Goal: Task Accomplishment & Management: Use online tool/utility

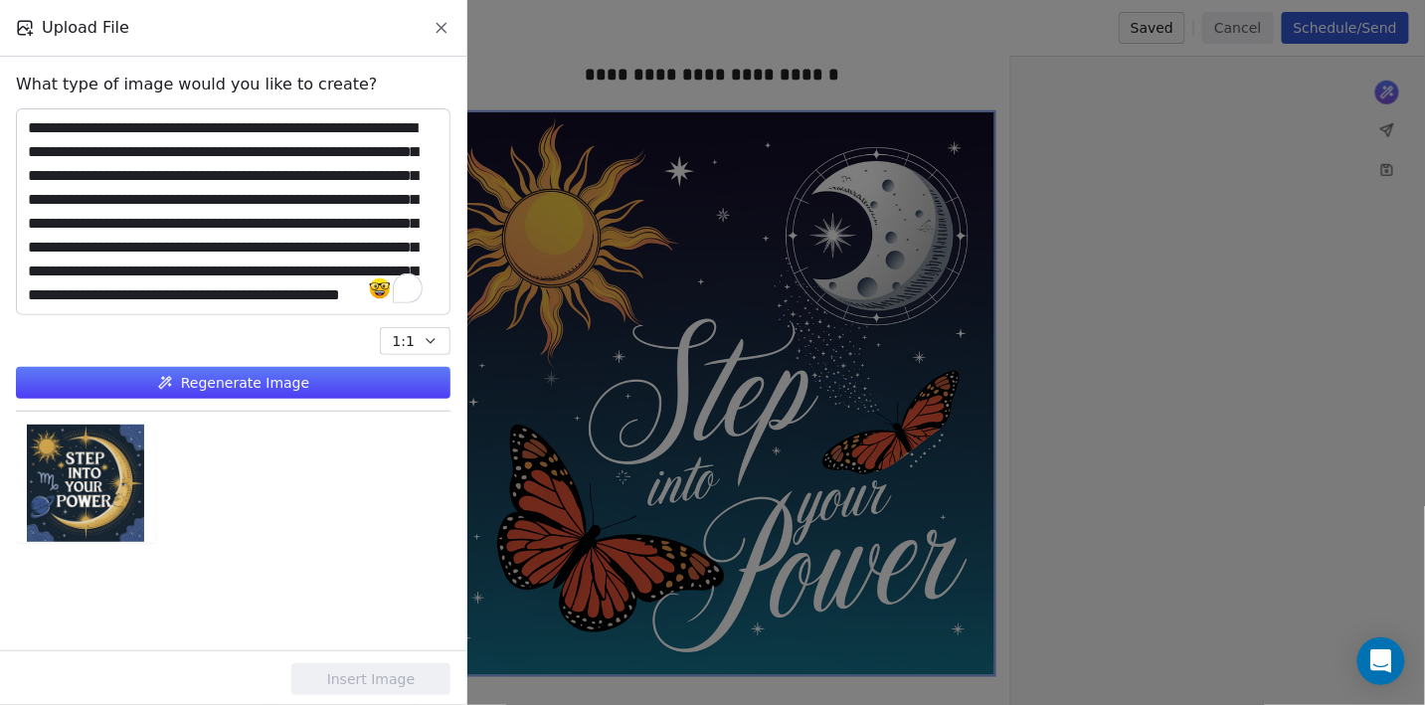
scroll to position [525, 0]
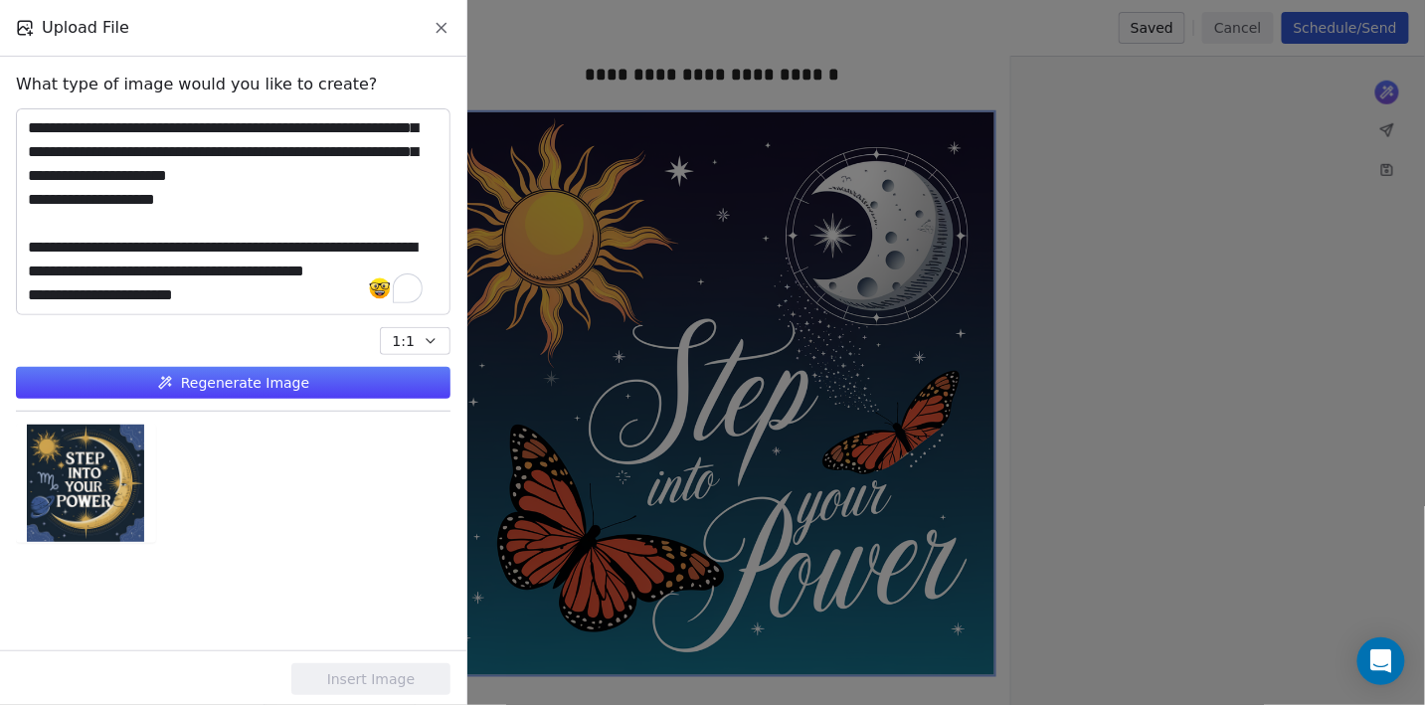
click at [301, 214] on textarea "To enrich screen reader interactions, please activate Accessibility in Grammarl…" at bounding box center [233, 211] width 433 height 205
click at [309, 380] on button "Regenerate Image" at bounding box center [233, 383] width 435 height 32
click at [288, 390] on button "Regenerate Image" at bounding box center [233, 383] width 435 height 32
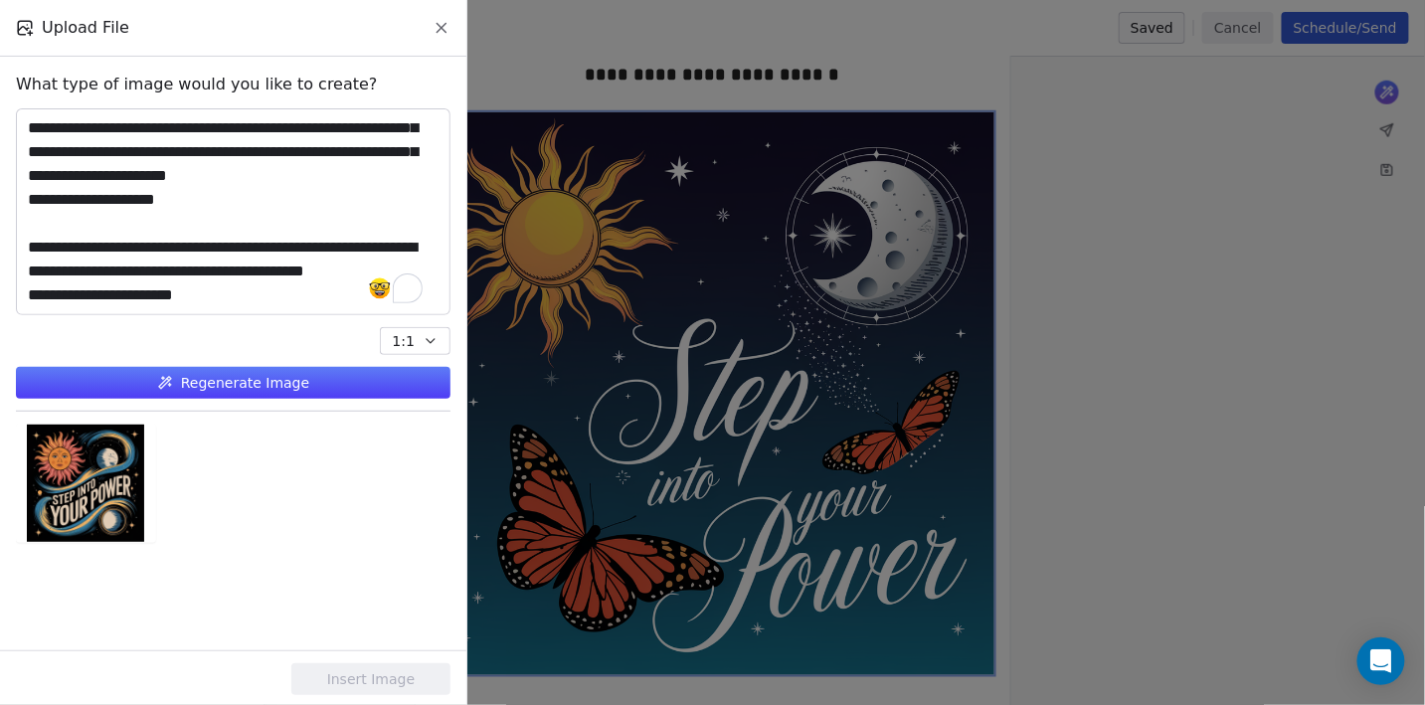
click at [445, 23] on icon at bounding box center [442, 28] width 18 height 18
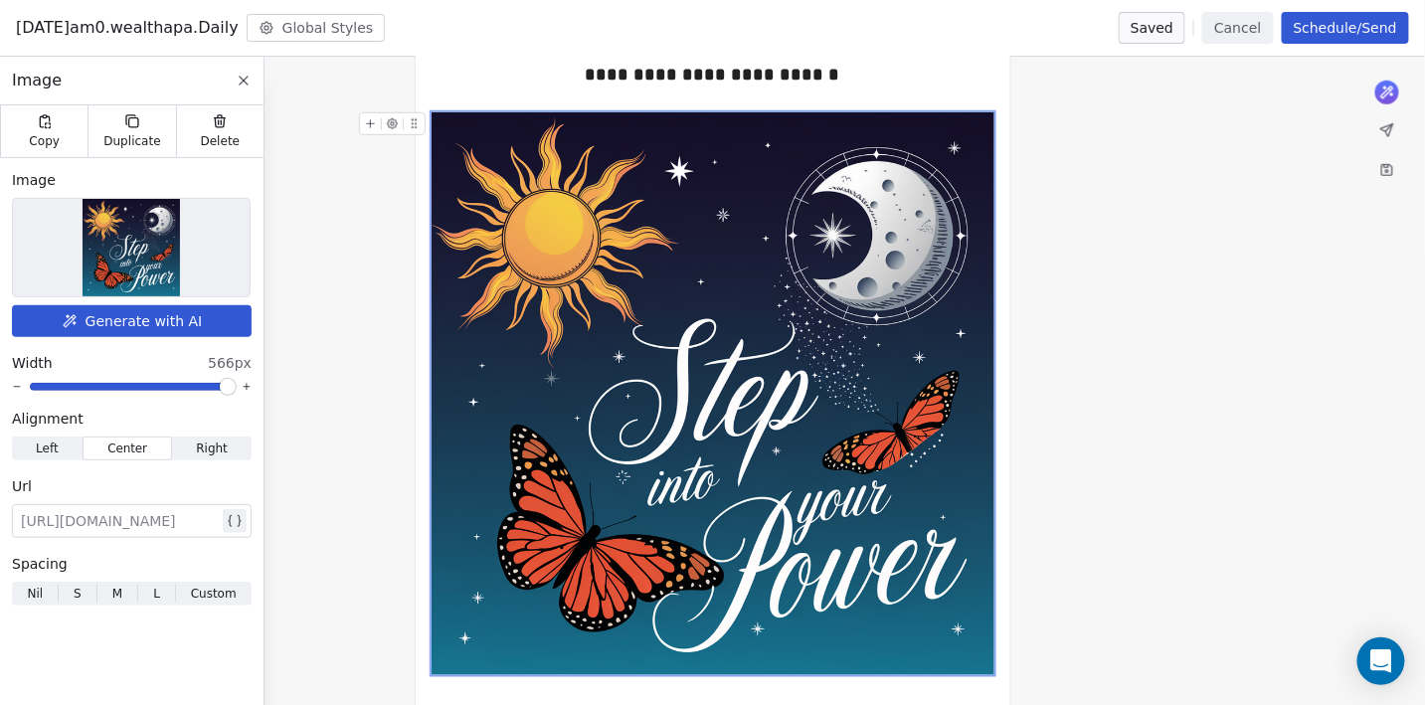
click at [250, 75] on icon at bounding box center [244, 81] width 16 height 16
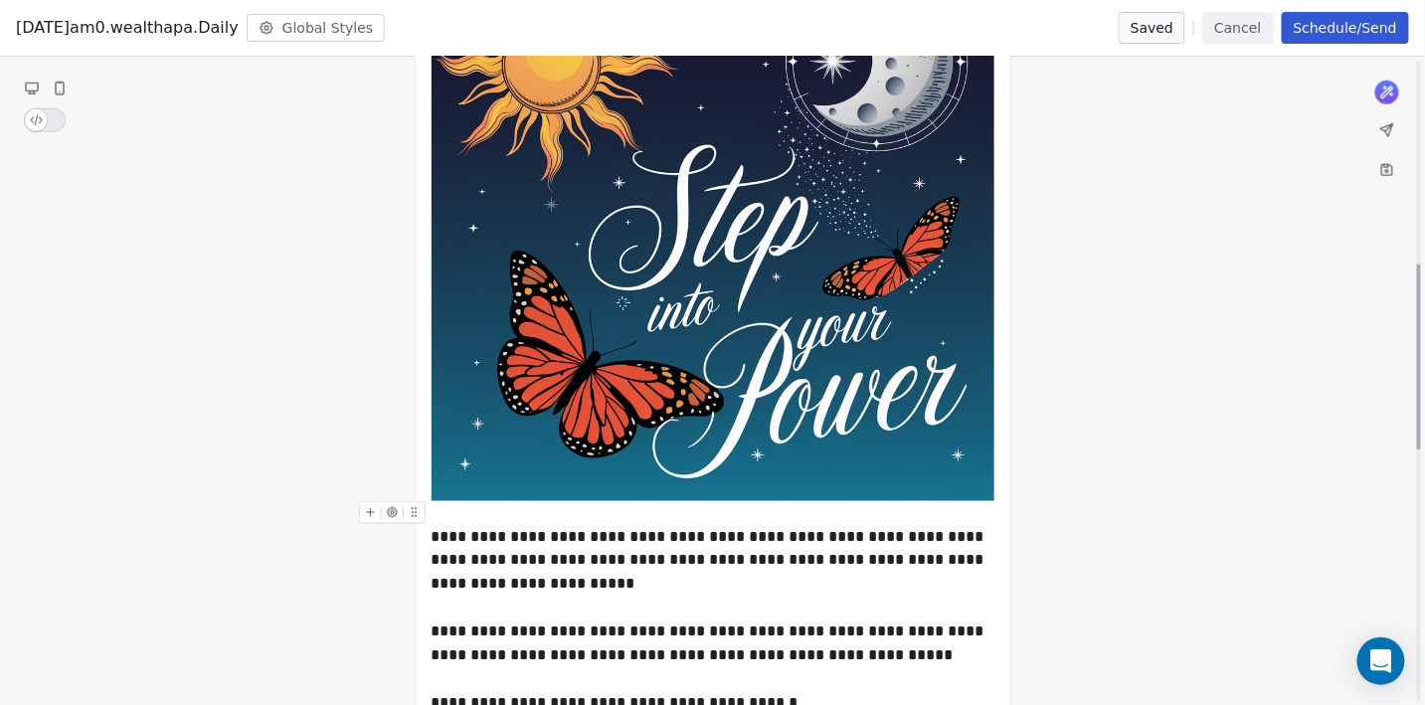
scroll to position [0, 0]
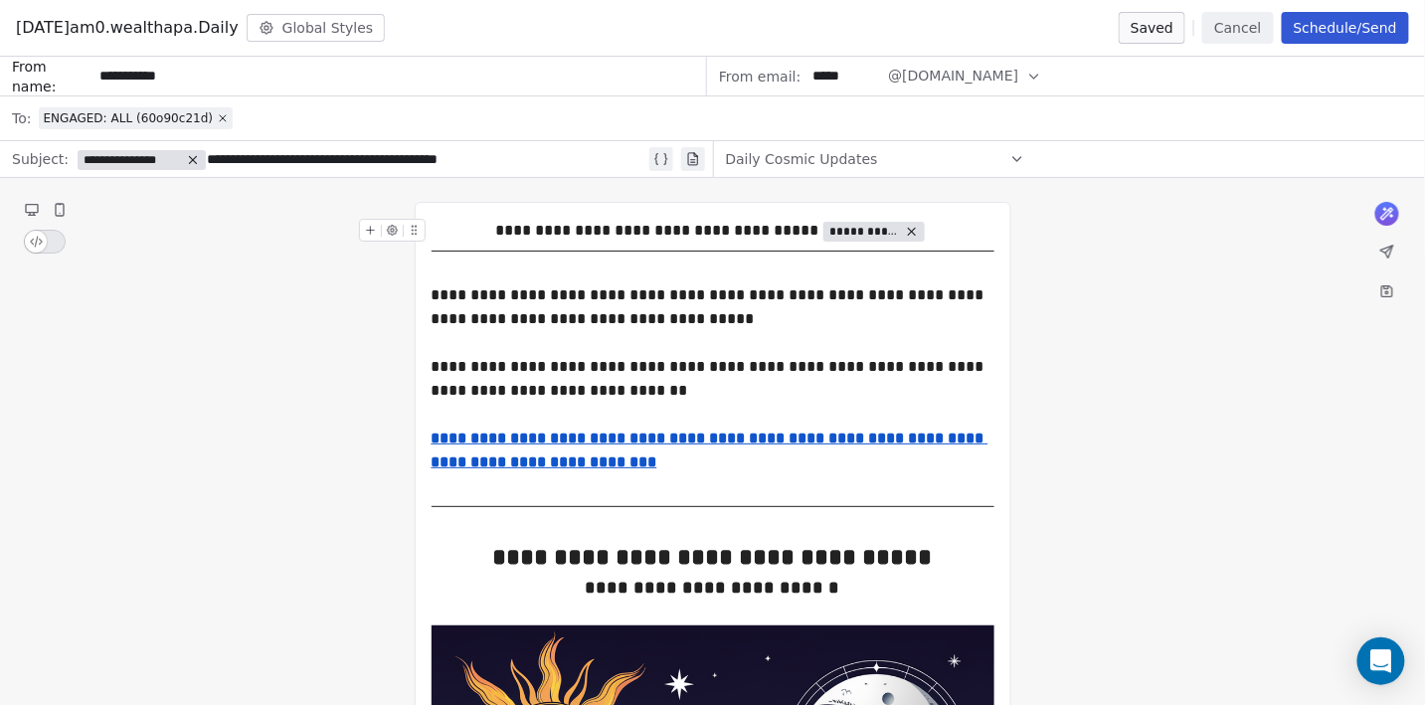
click at [1227, 20] on button "Cancel" at bounding box center [1237, 28] width 71 height 32
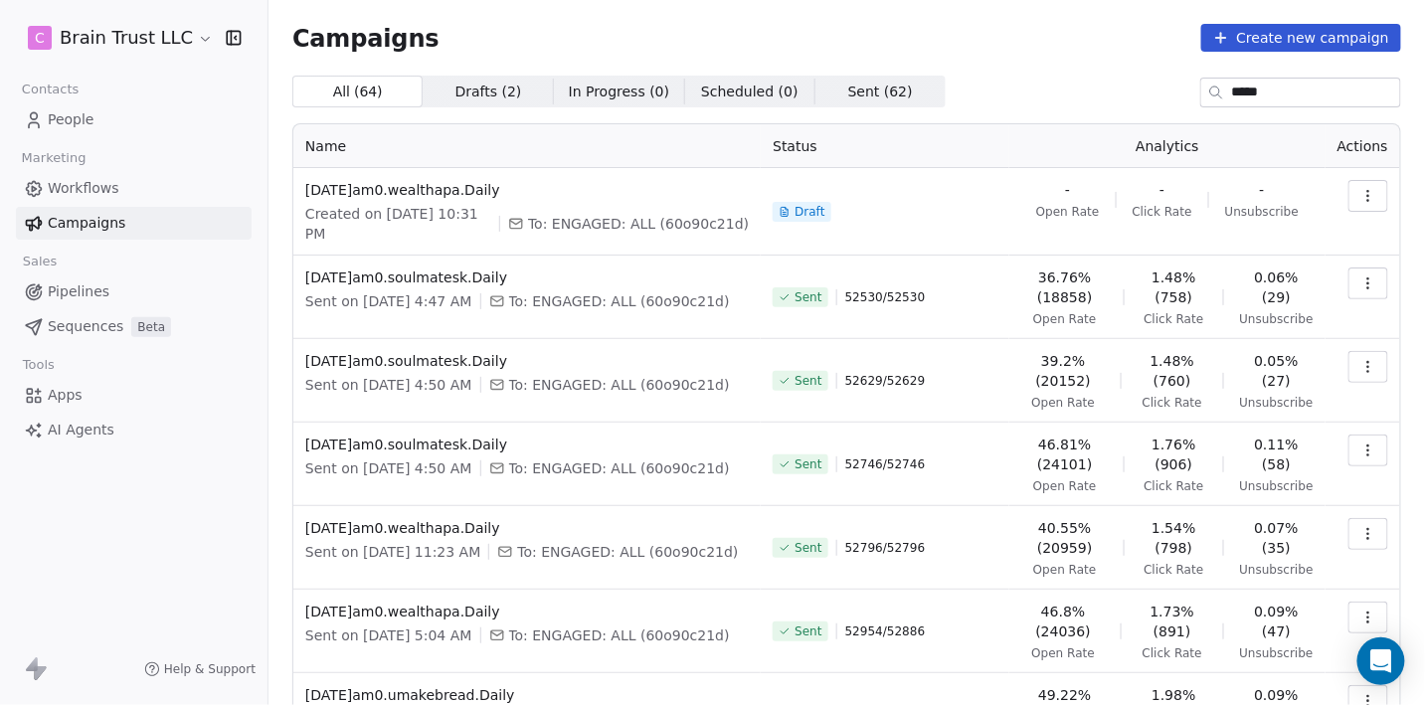
click at [1377, 195] on button "button" at bounding box center [1369, 196] width 40 height 32
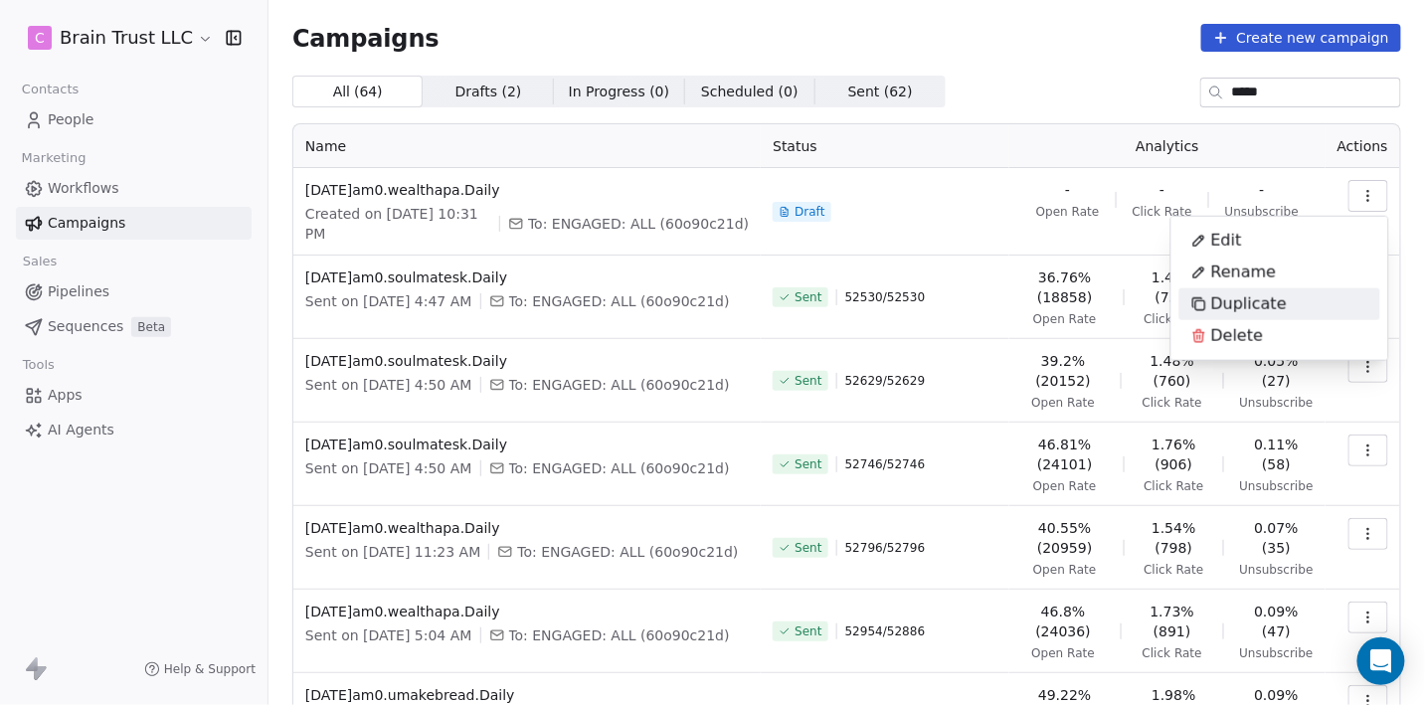
click at [1256, 297] on span "Duplicate" at bounding box center [1249, 304] width 76 height 24
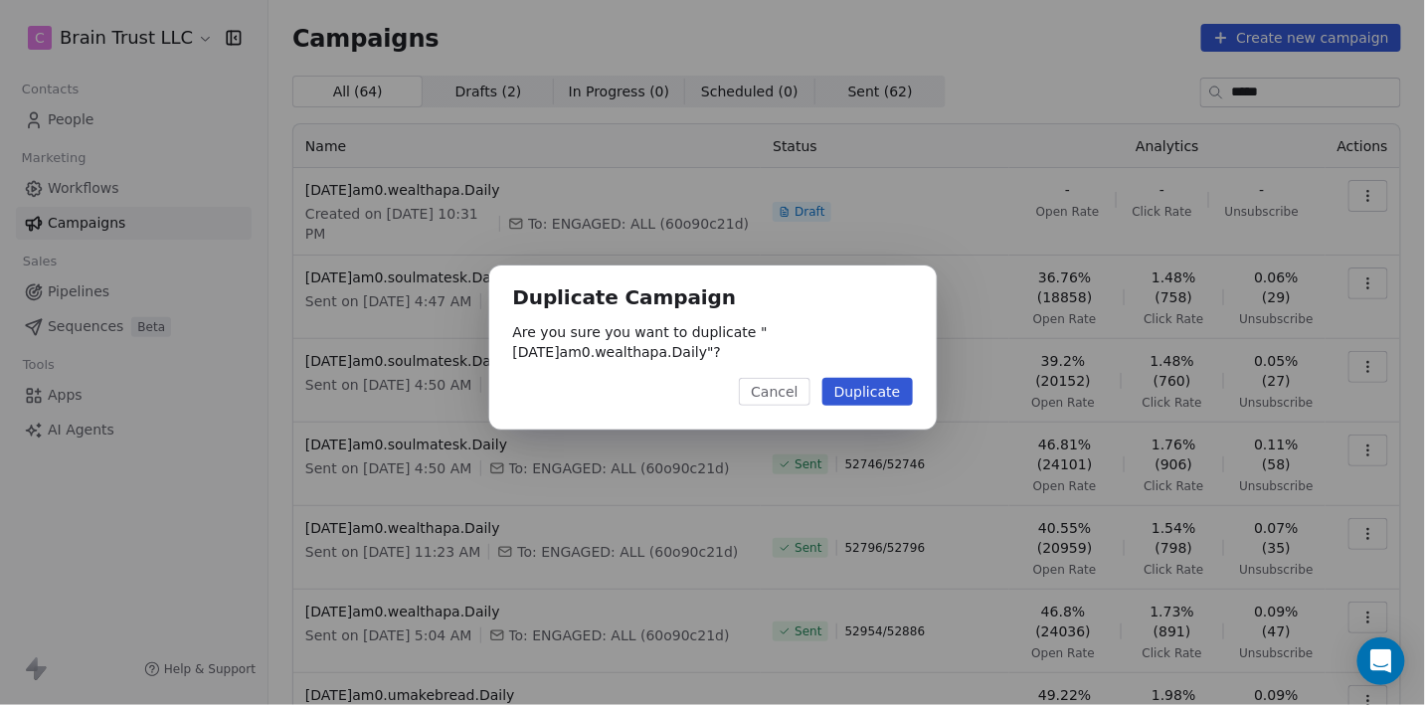
click at [869, 386] on button "Duplicate" at bounding box center [867, 392] width 91 height 28
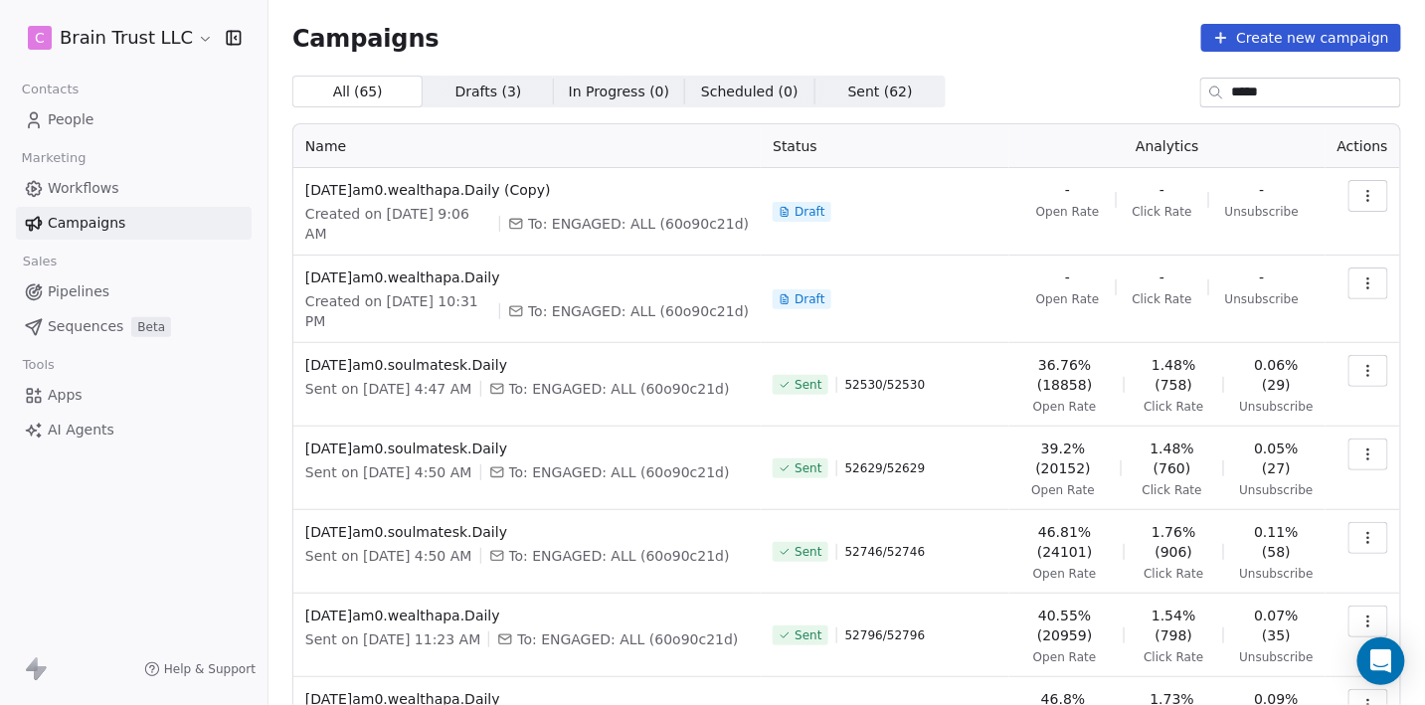
click at [1372, 194] on icon "button" at bounding box center [1368, 196] width 16 height 16
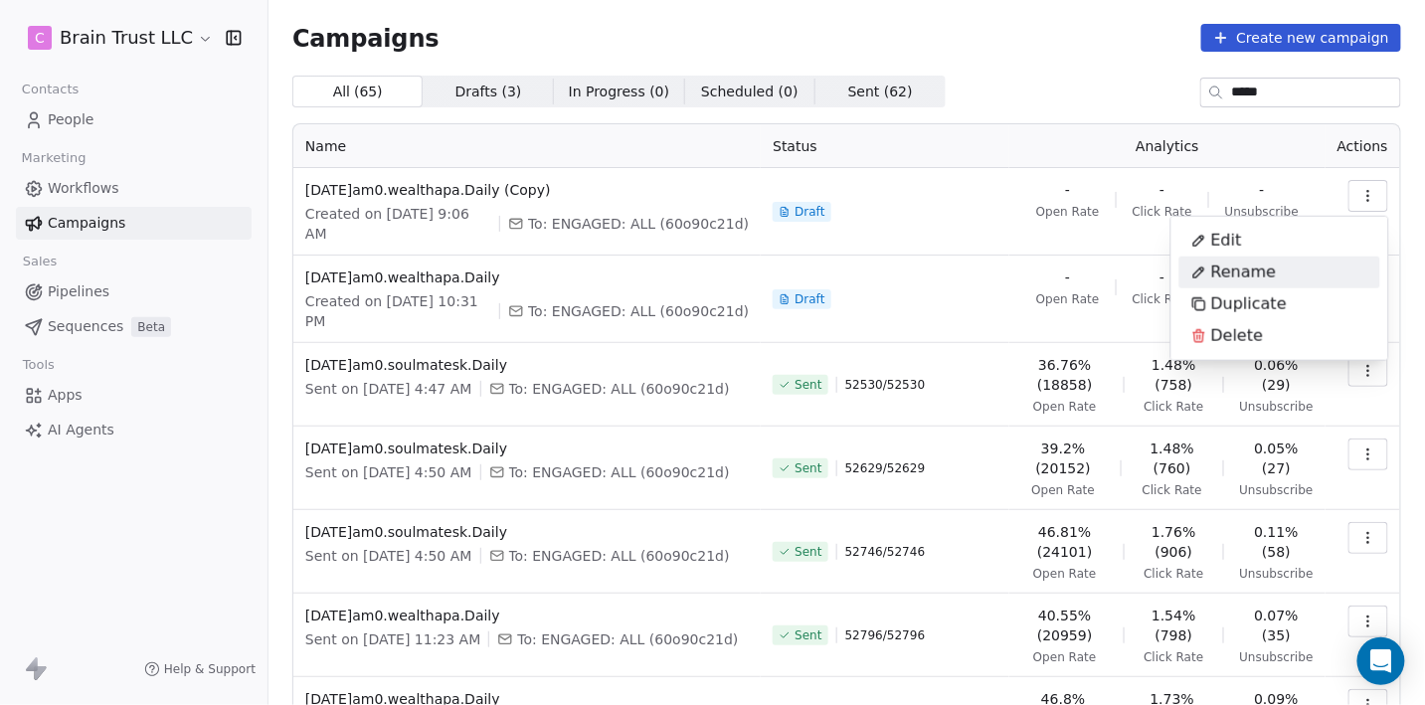
click at [1242, 268] on span "Rename" at bounding box center [1244, 273] width 66 height 24
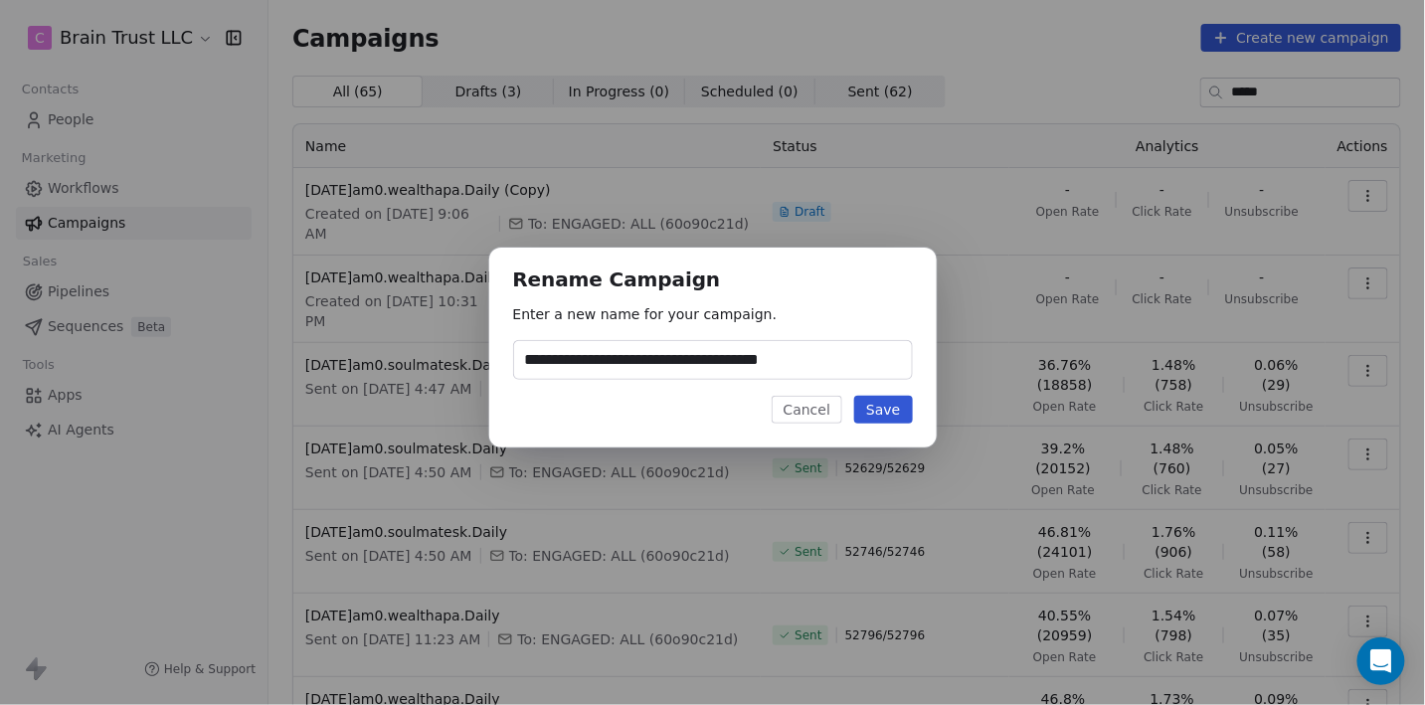
type input "**********"
click at [884, 399] on button "Save" at bounding box center [883, 410] width 58 height 28
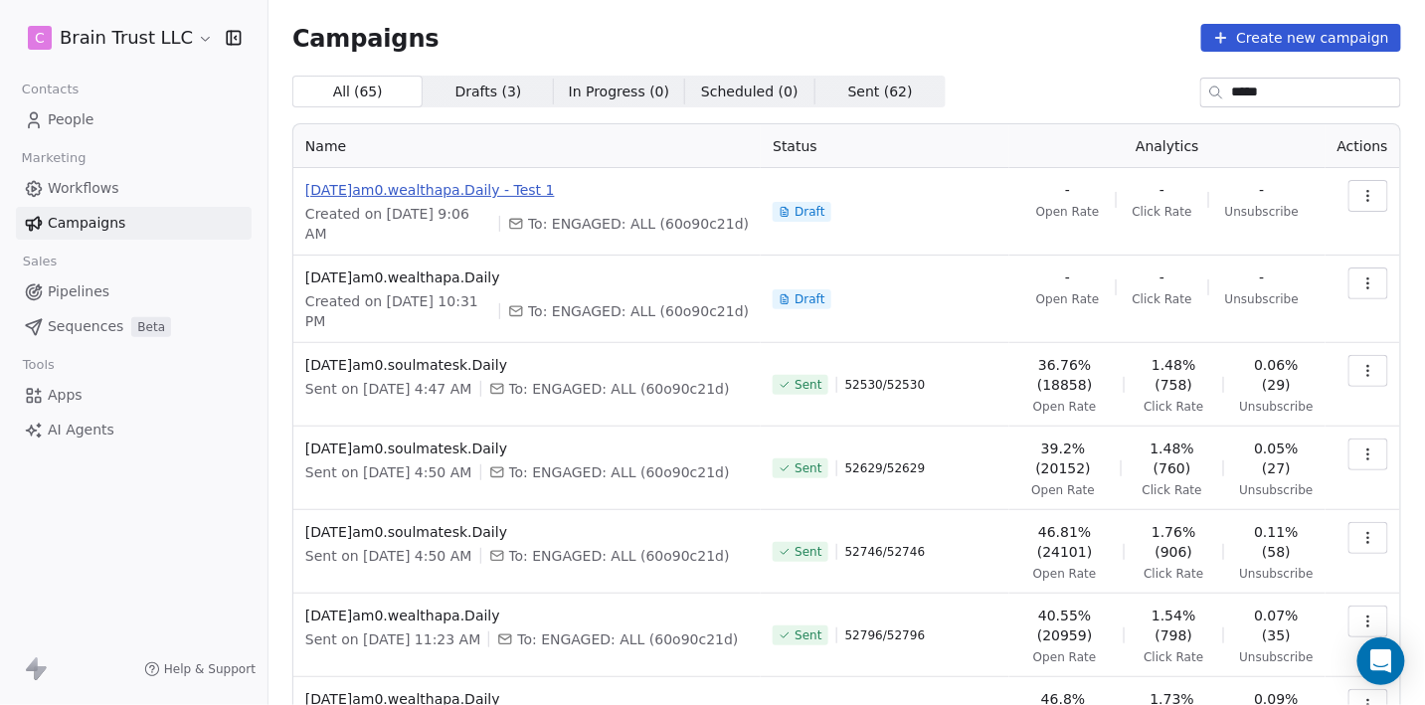
click at [490, 189] on span "[DATE]am0.wealthapa.Daily - Test 1" at bounding box center [527, 190] width 444 height 20
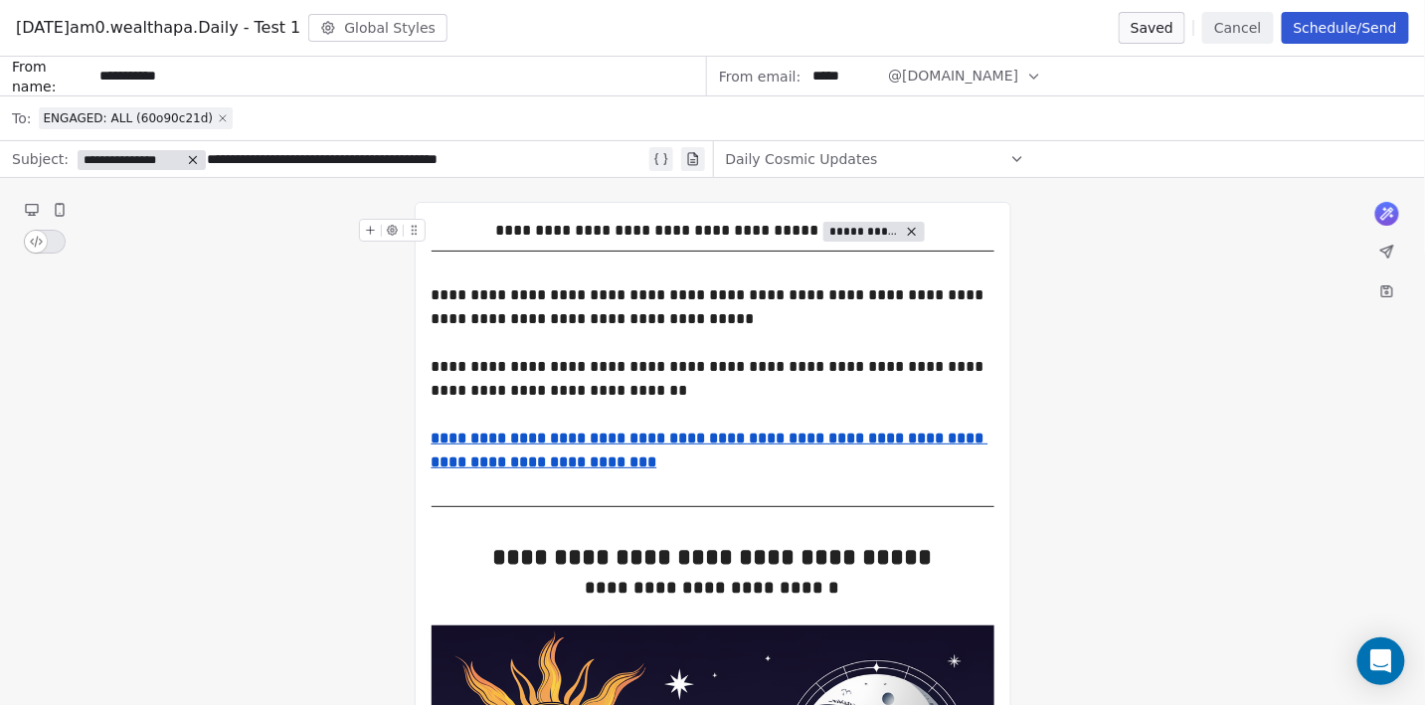
click at [220, 115] on icon at bounding box center [223, 118] width 6 height 6
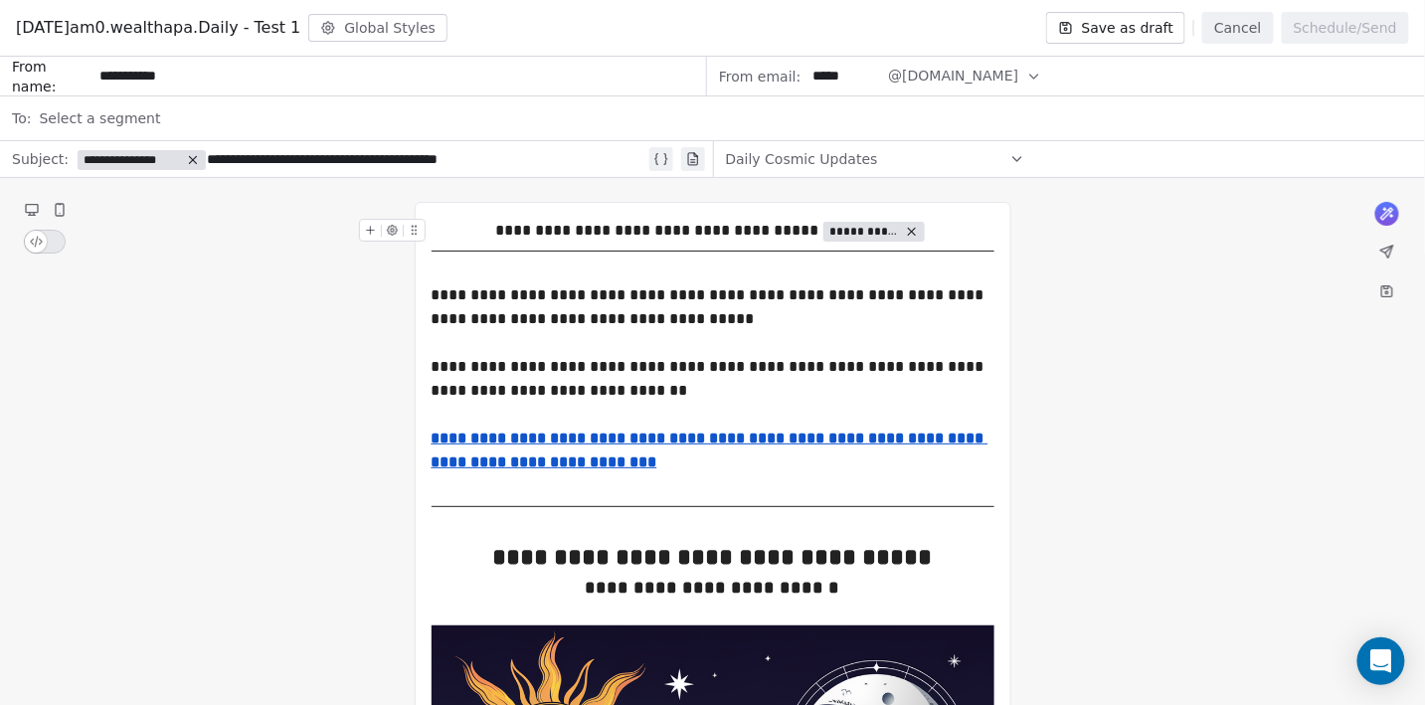
click at [113, 108] on span "Select a segment" at bounding box center [99, 118] width 121 height 20
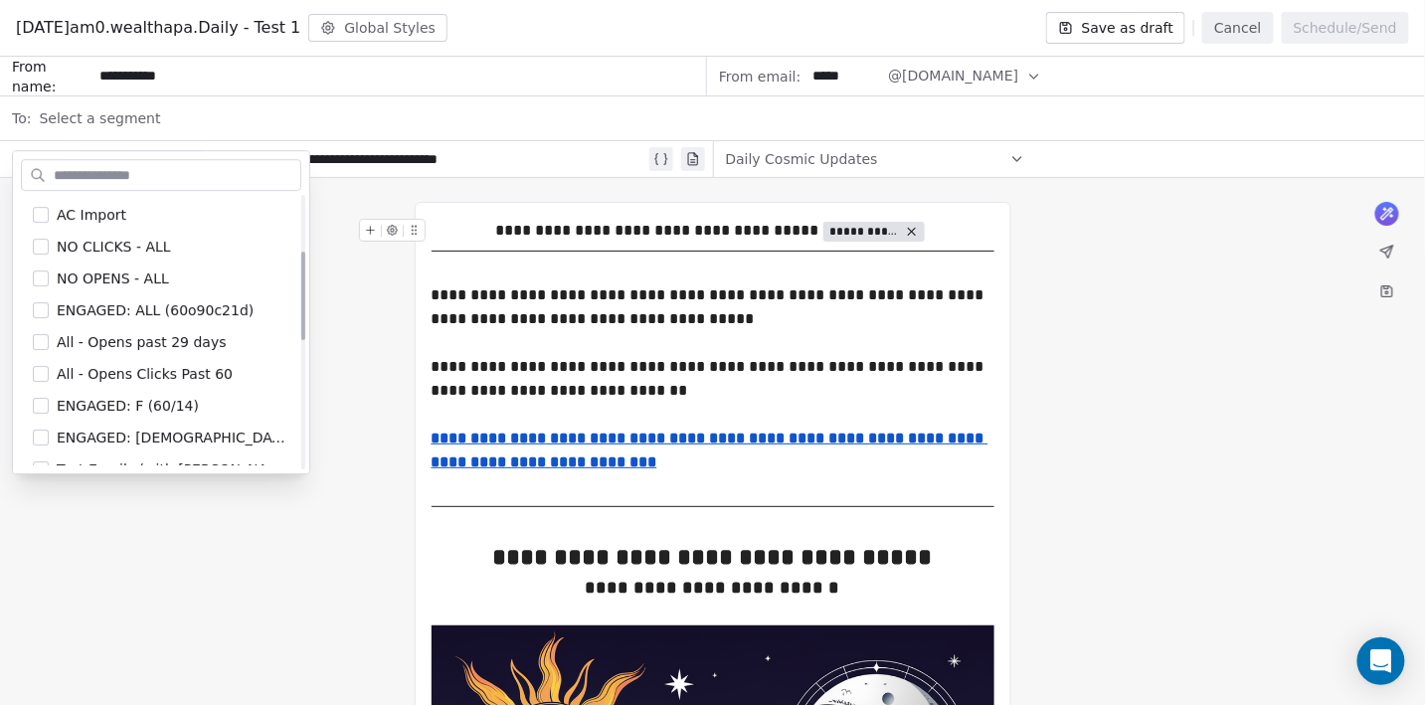
scroll to position [239, 0]
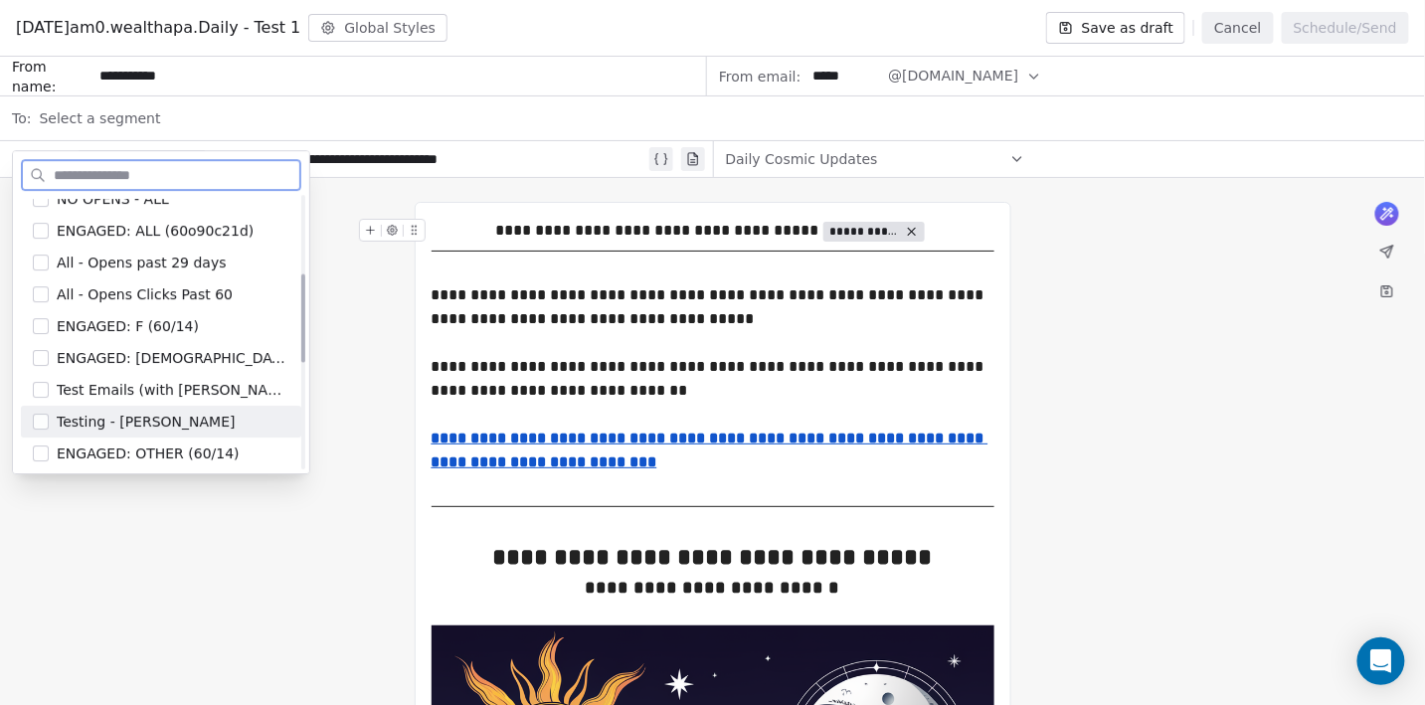
click at [117, 427] on span "Testing - [PERSON_NAME]" at bounding box center [146, 422] width 178 height 20
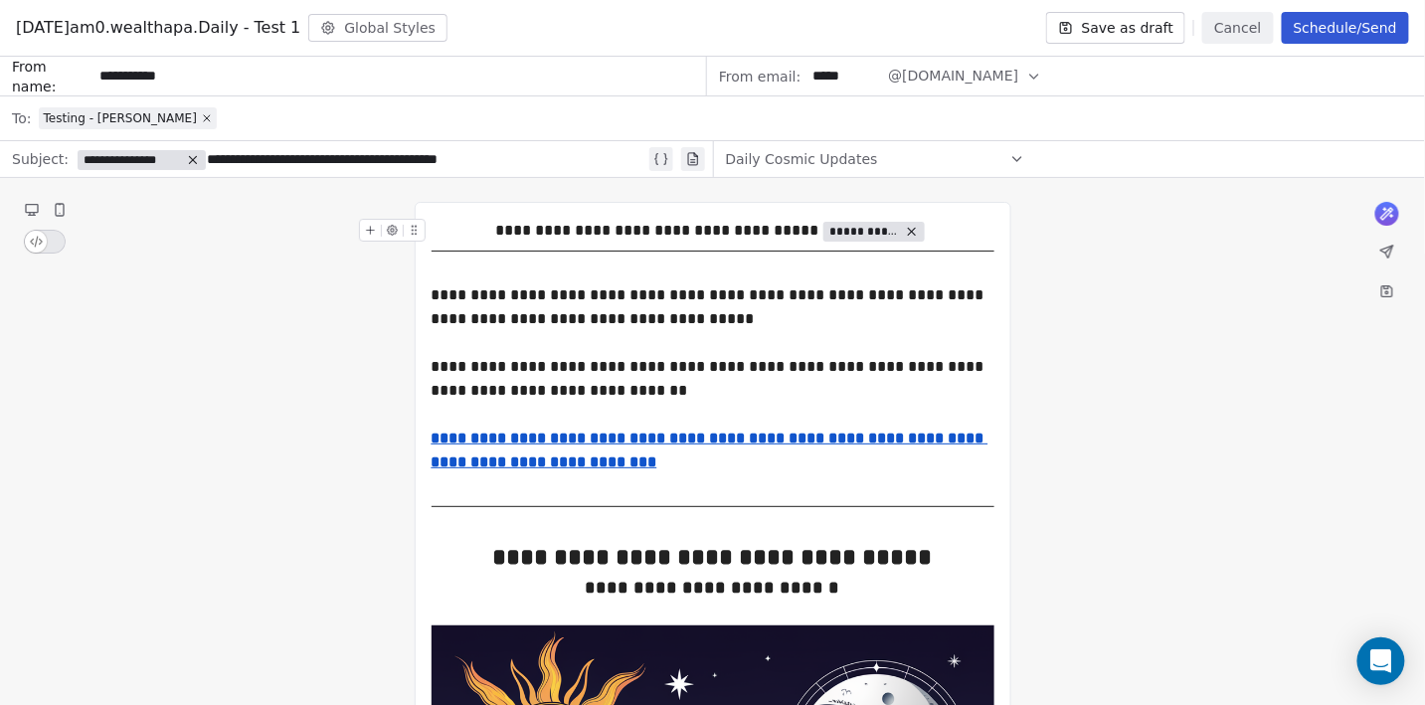
click at [1113, 31] on button "Save as draft" at bounding box center [1116, 28] width 140 height 32
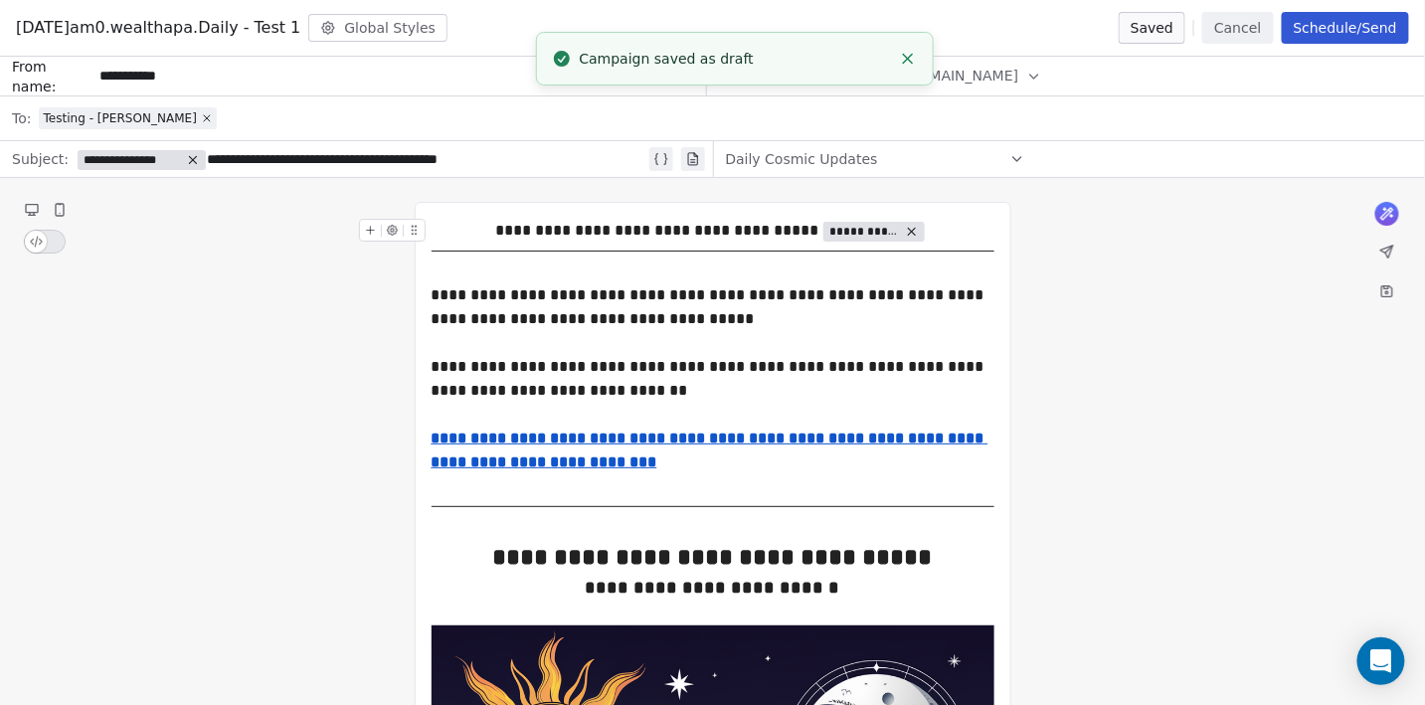
click at [1377, 31] on button "Schedule/Send" at bounding box center [1345, 28] width 127 height 32
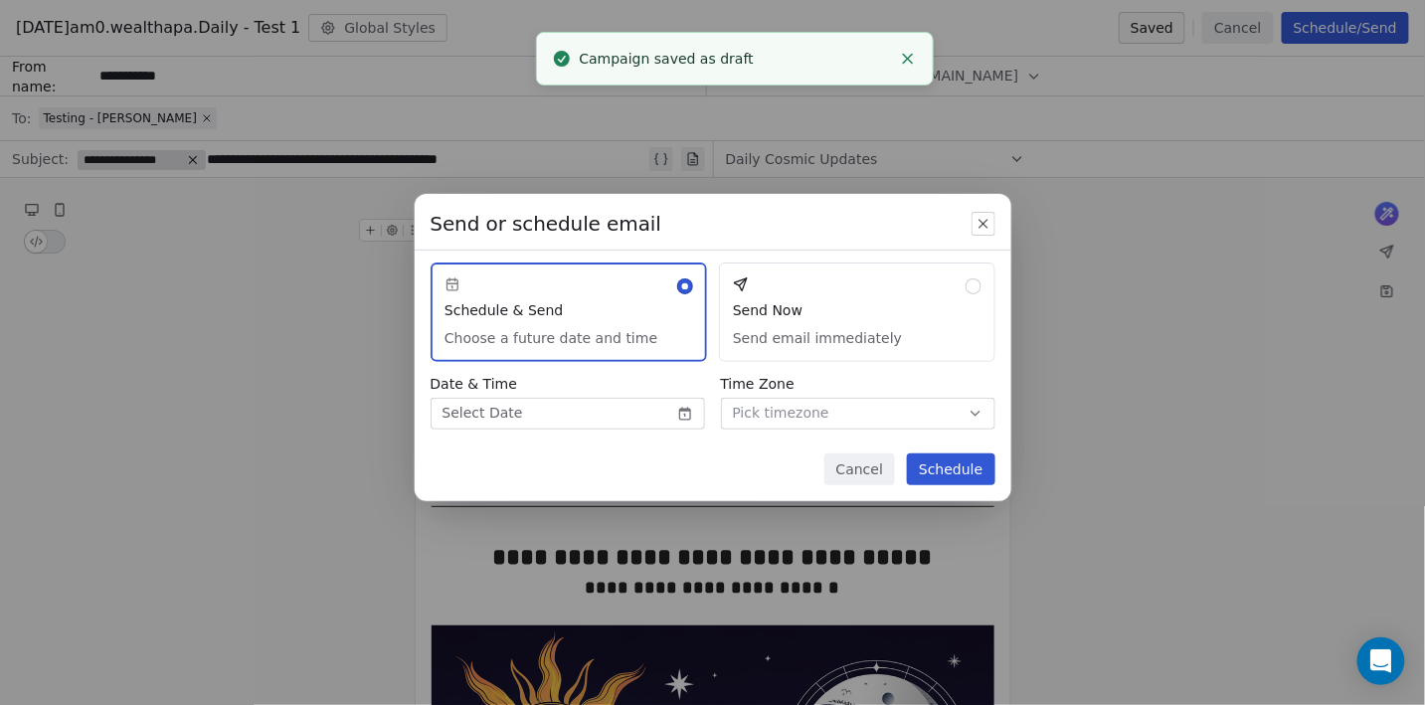
click at [875, 314] on button "Send Now Send email immediately" at bounding box center [857, 312] width 276 height 99
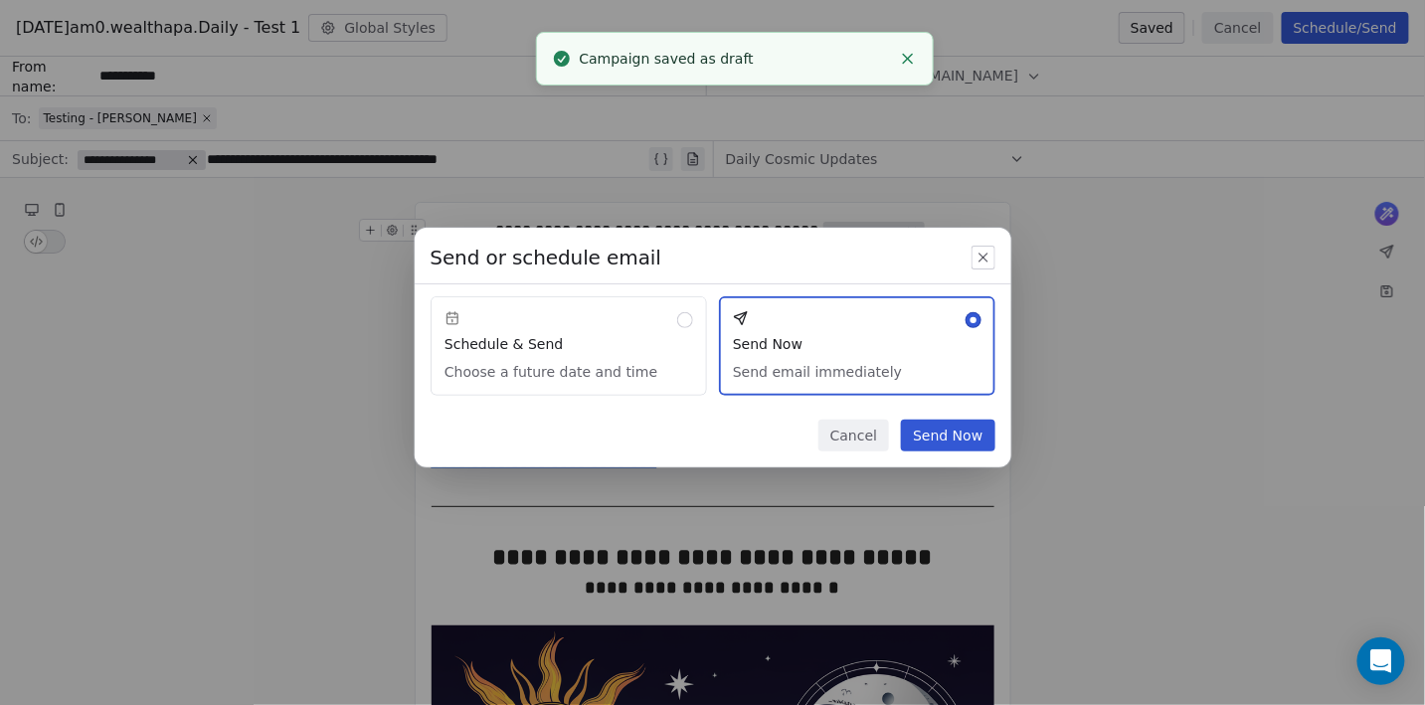
click at [935, 442] on button "Send Now" at bounding box center [947, 436] width 93 height 32
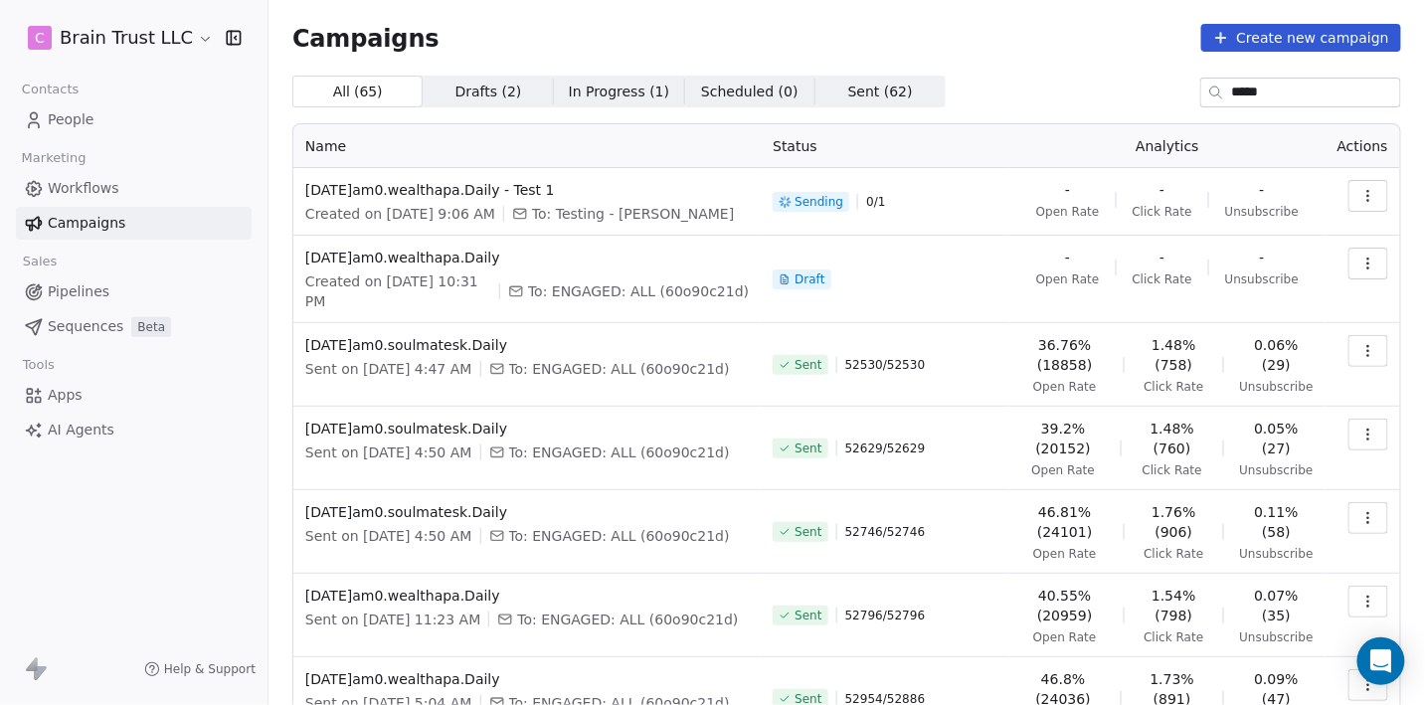
click at [1248, 89] on input "*****" at bounding box center [1316, 93] width 168 height 28
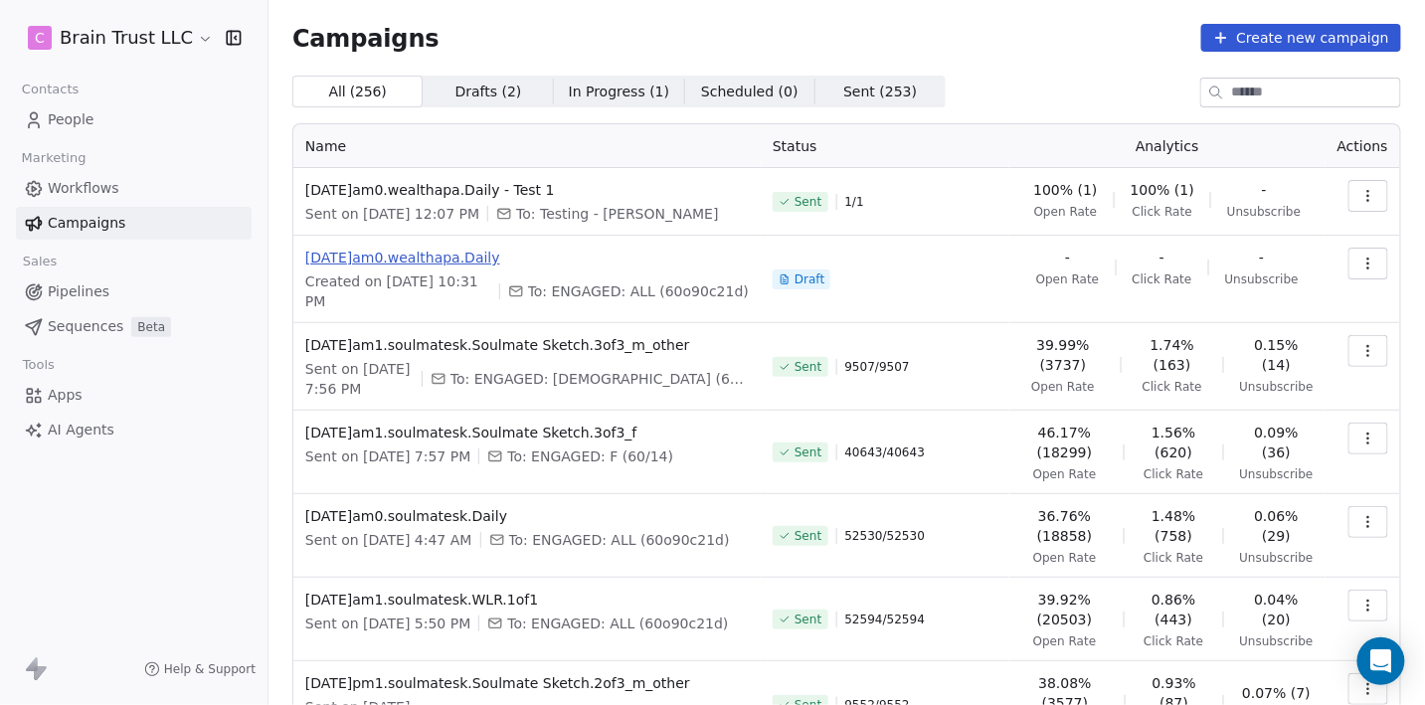
click at [503, 264] on span "[DATE]am0.wealthapa.Daily" at bounding box center [527, 258] width 444 height 20
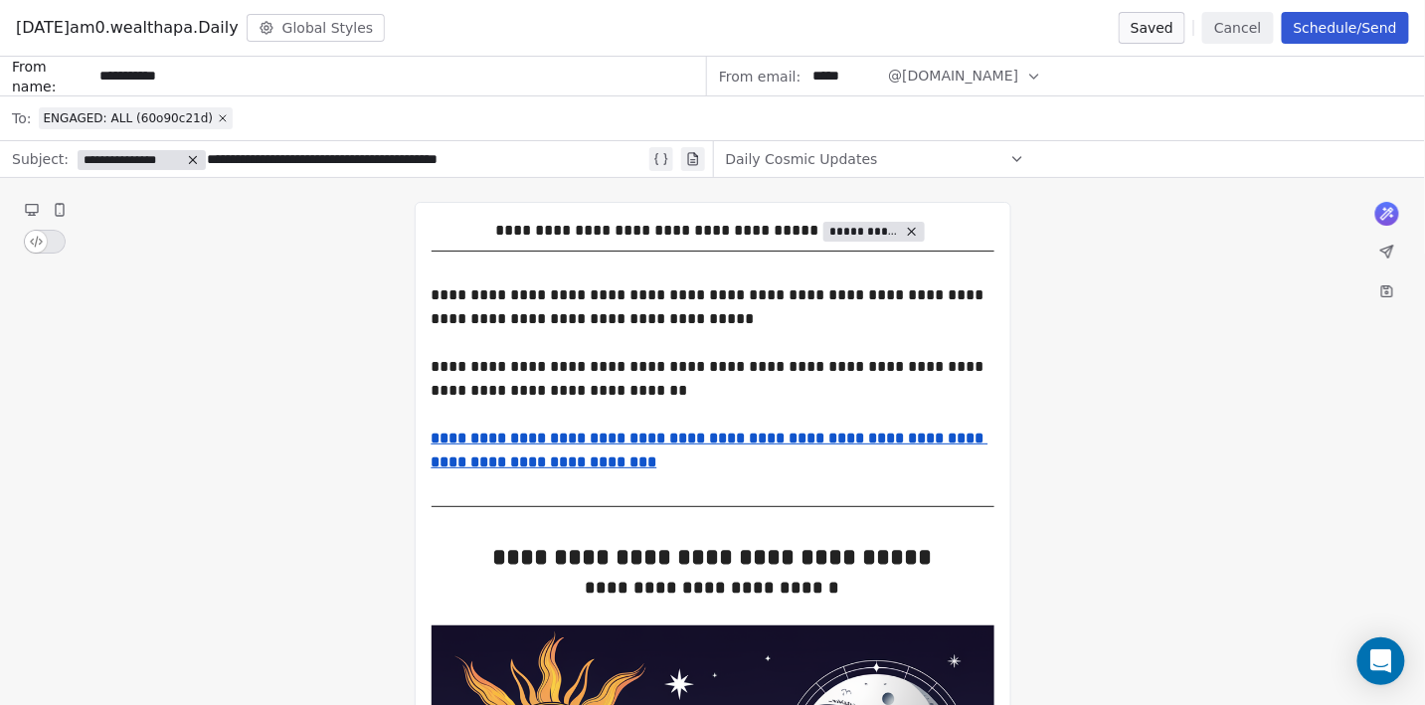
click at [1320, 29] on button "Schedule/Send" at bounding box center [1345, 28] width 127 height 32
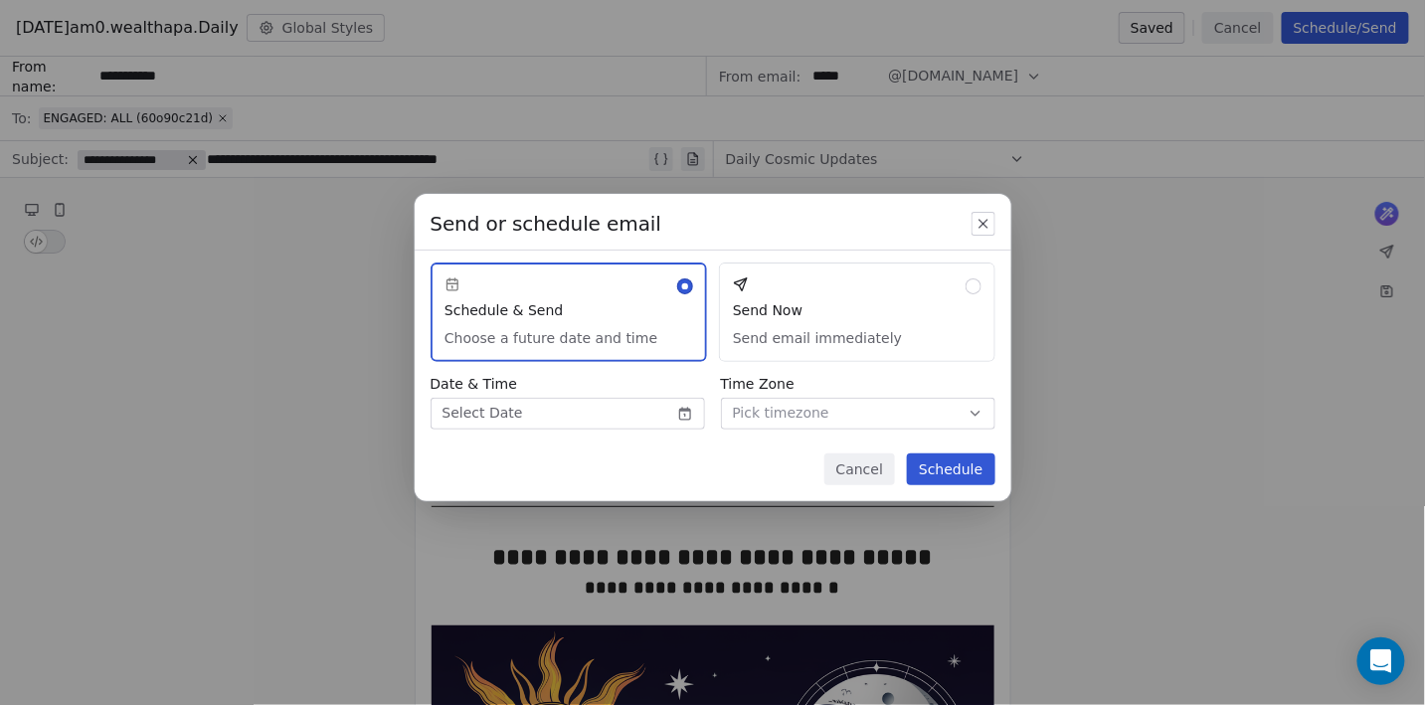
click at [847, 297] on button "Send Now Send email immediately" at bounding box center [857, 312] width 276 height 99
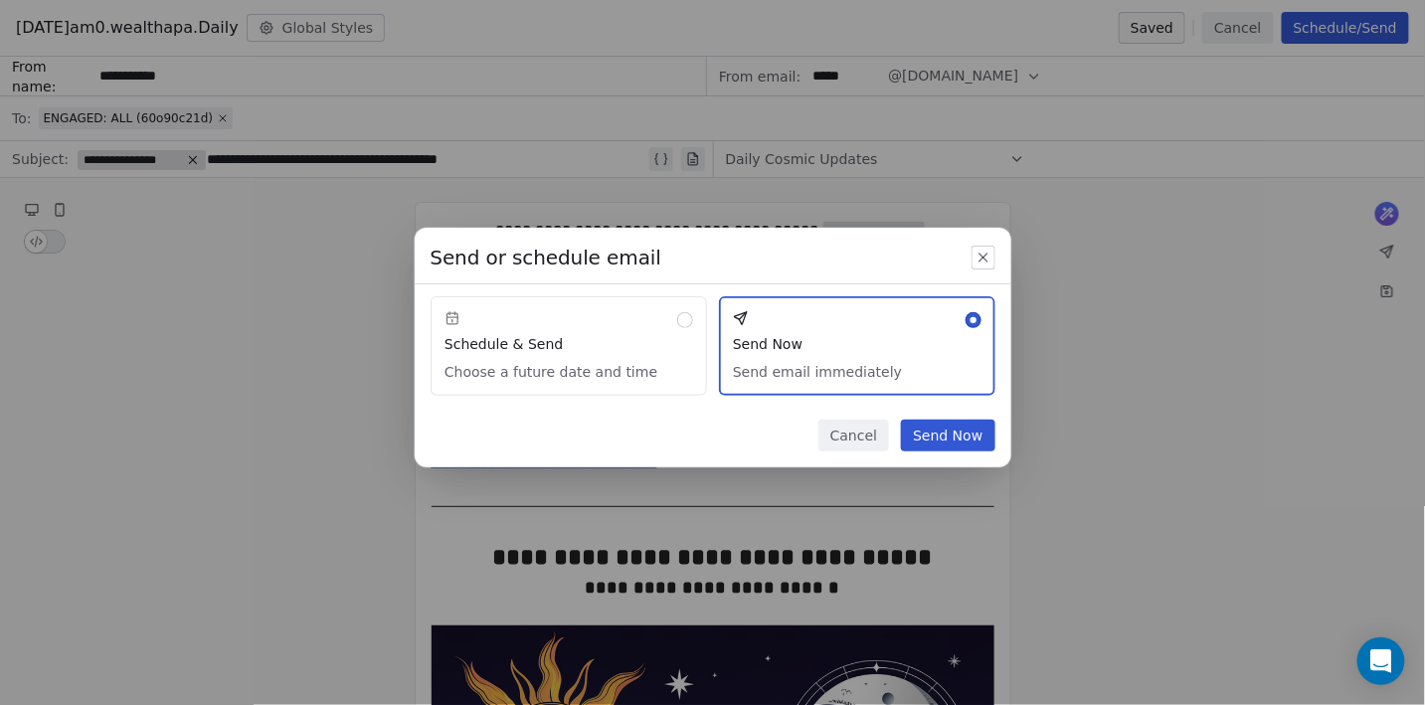
click at [953, 430] on button "Send Now" at bounding box center [947, 436] width 93 height 32
